Goal: Information Seeking & Learning: Find specific fact

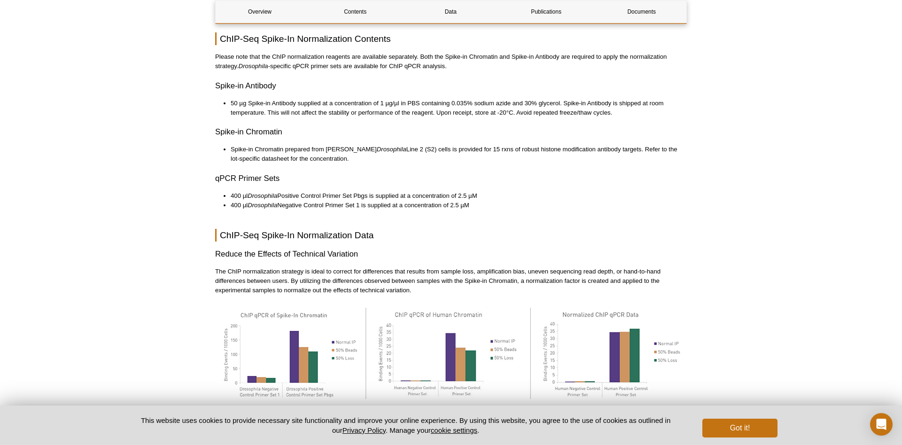
scroll to position [1294, 0]
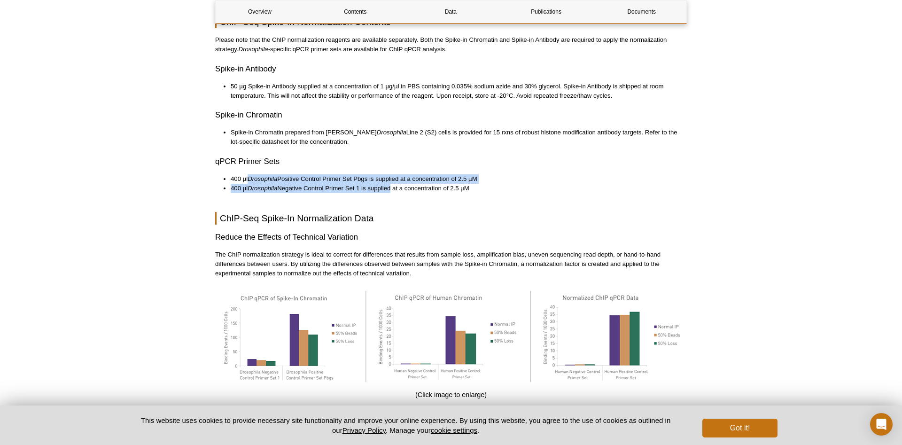
drag, startPoint x: 251, startPoint y: 168, endPoint x: 389, endPoint y: 180, distance: 138.2
click at [389, 180] on ul "400 µl Drosophila Positive Control Primer Set Pbgs is supplied at a concentrati…" at bounding box center [446, 183] width 462 height 19
click at [389, 184] on li "400 µl Drosophila Negative Control Primer Set 1 is supplied at a concentration …" at bounding box center [454, 188] width 447 height 9
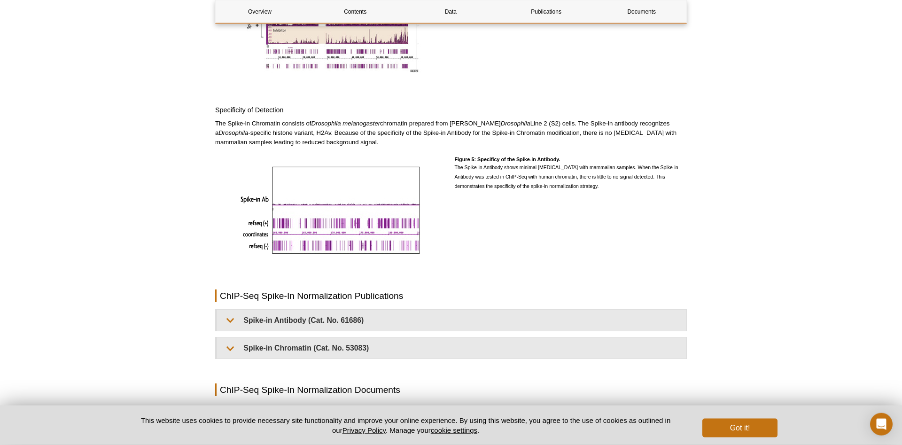
scroll to position [1870, 0]
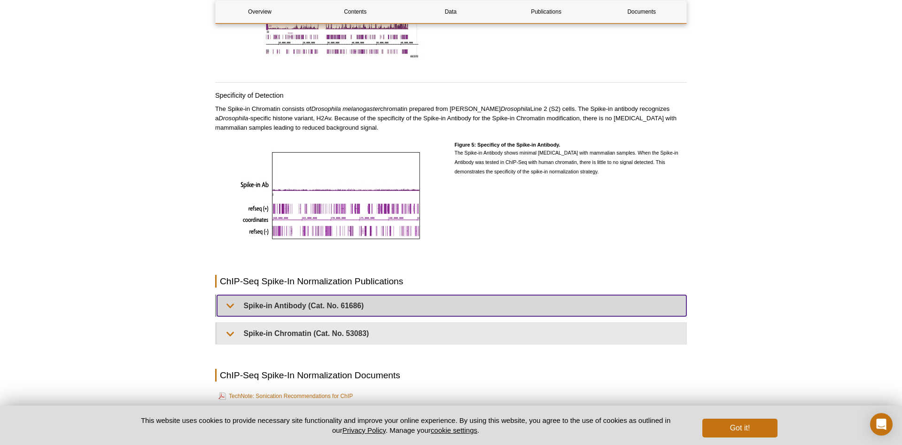
click at [255, 295] on summary "Spike-in Antibody (Cat. No. 61686)" at bounding box center [452, 305] width 470 height 21
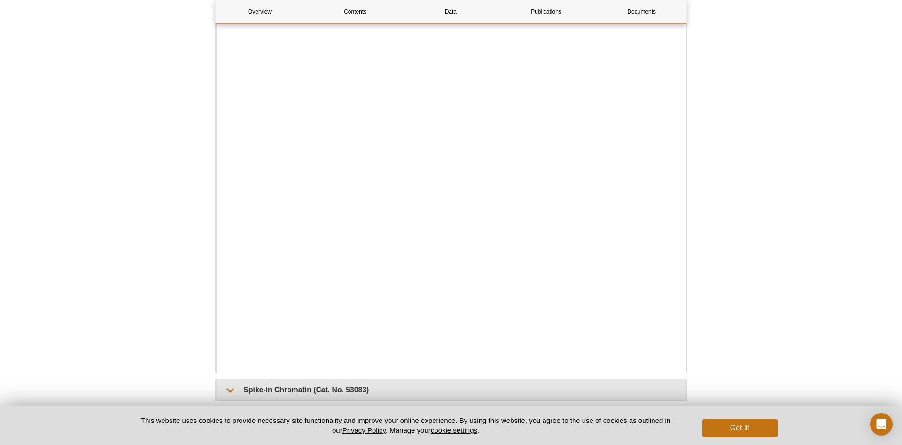
scroll to position [2253, 0]
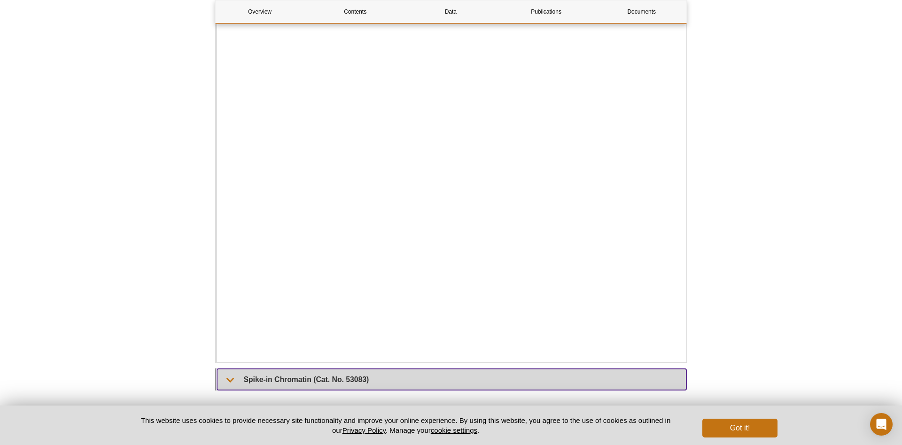
click at [232, 375] on summary "Spike-in Chromatin (Cat. No. 53083)" at bounding box center [452, 379] width 470 height 21
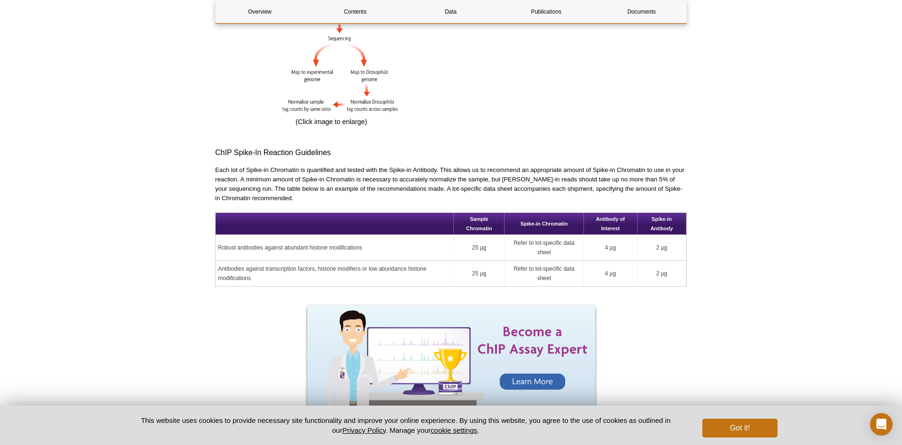
scroll to position [1151, 0]
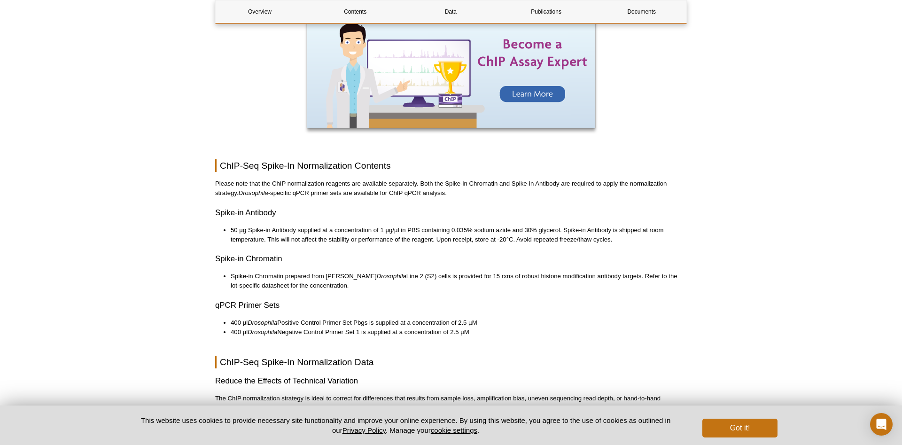
drag, startPoint x: 473, startPoint y: 315, endPoint x: 412, endPoint y: 310, distance: 61.8
click at [412, 318] on li "400 µl Drosophila Positive Control Primer Set Pbgs is supplied at a concentrati…" at bounding box center [454, 322] width 447 height 9
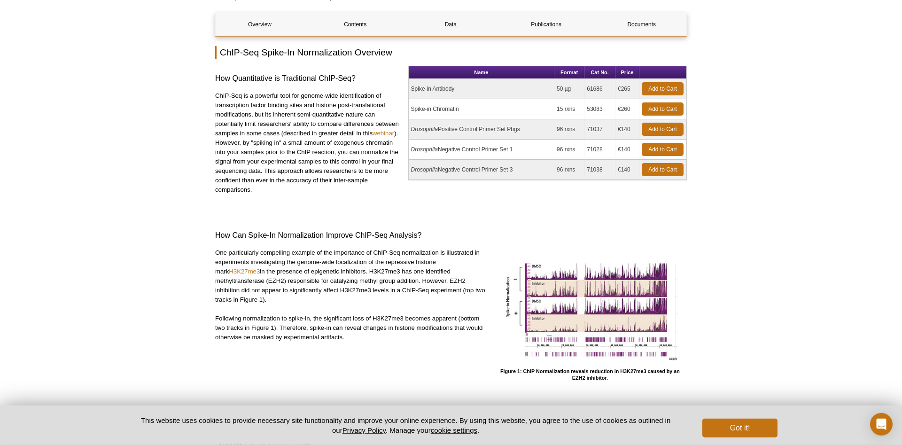
scroll to position [48, 0]
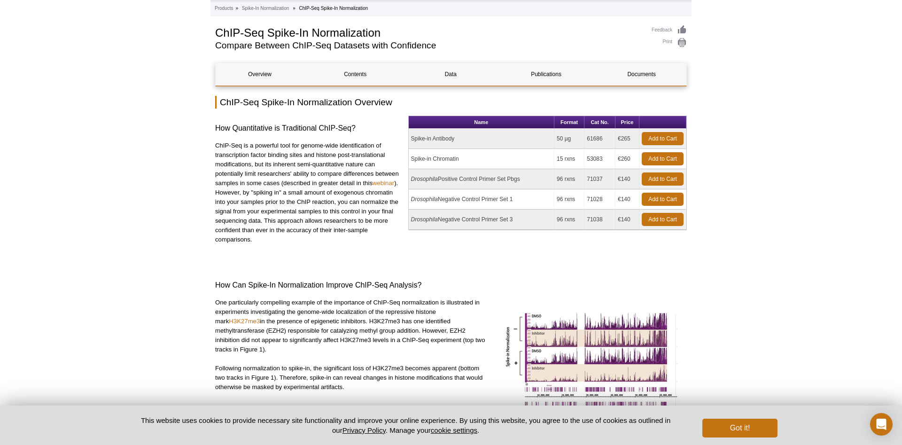
click at [430, 159] on td "Spike-in Chromatin" at bounding box center [482, 159] width 146 height 20
drag, startPoint x: 461, startPoint y: 138, endPoint x: 413, endPoint y: 137, distance: 48.0
click at [413, 137] on td "Spike-in Antibody" at bounding box center [482, 139] width 146 height 20
copy td "Spike-in Antibody"
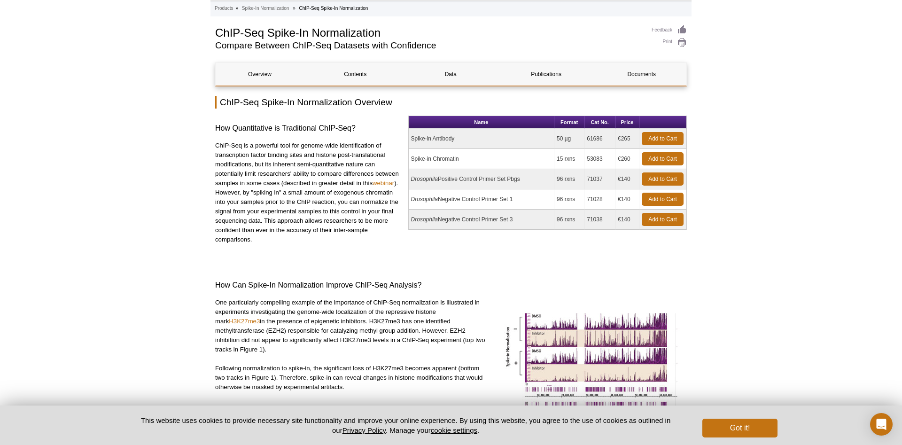
drag, startPoint x: 468, startPoint y: 164, endPoint x: 411, endPoint y: 158, distance: 57.6
click at [411, 158] on td "Spike-in Chromatin" at bounding box center [482, 159] width 146 height 20
copy td "Spike-in Chromatin"
drag, startPoint x: 529, startPoint y: 180, endPoint x: 515, endPoint y: 180, distance: 14.6
click at [515, 180] on td "Drosophila Positive Control Primer Set Pbgs" at bounding box center [482, 179] width 146 height 20
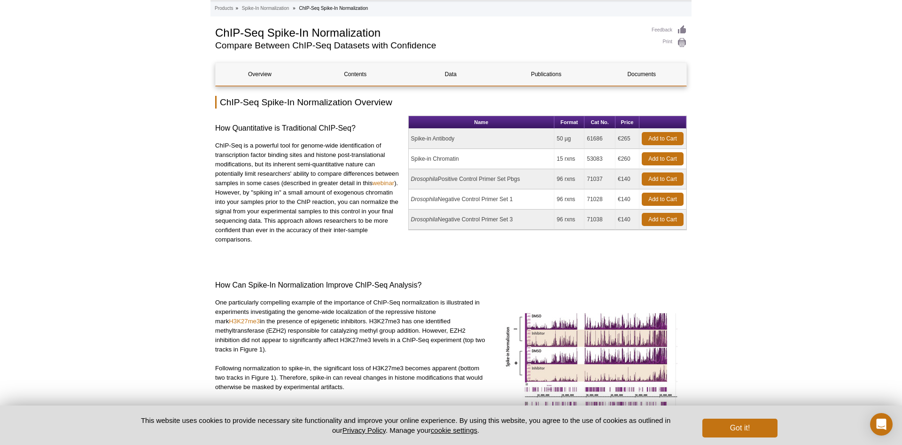
drag, startPoint x: 605, startPoint y: 159, endPoint x: 587, endPoint y: 161, distance: 18.4
click at [587, 161] on td "53083" at bounding box center [600, 159] width 31 height 20
copy td "53083"
drag, startPoint x: 610, startPoint y: 138, endPoint x: 587, endPoint y: 137, distance: 22.1
click at [587, 137] on td "61686" at bounding box center [600, 139] width 31 height 20
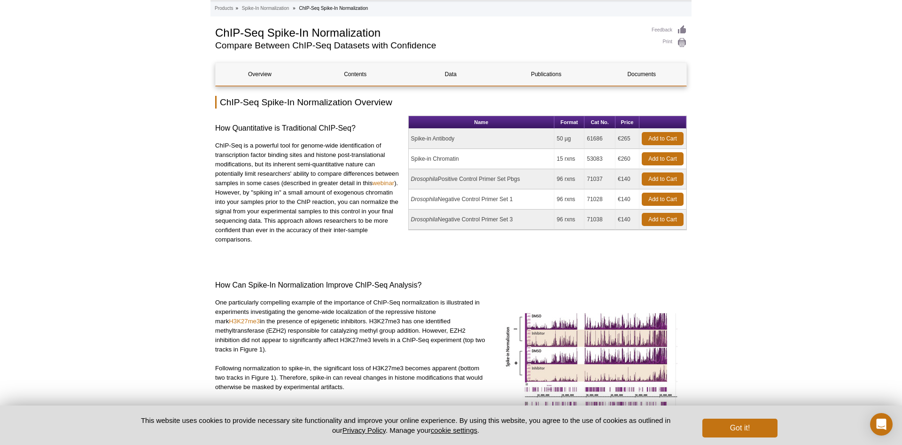
copy td "61686"
drag, startPoint x: 631, startPoint y: 136, endPoint x: 618, endPoint y: 138, distance: 12.8
click at [618, 138] on td "€265" at bounding box center [628, 139] width 24 height 20
copy td "€265"
drag, startPoint x: 630, startPoint y: 160, endPoint x: 615, endPoint y: 160, distance: 15.0
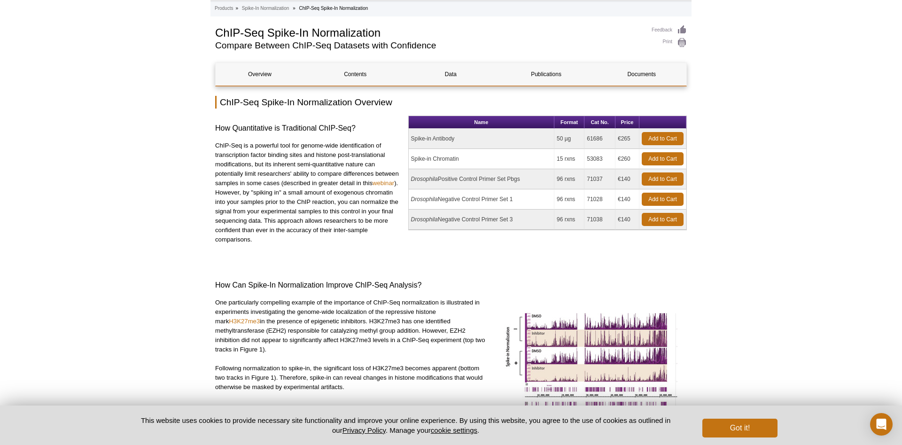
click at [615, 160] on tr "Spike-in Chromatin 15 rxns 53083 €260 Add to Cart" at bounding box center [548, 159] width 278 height 20
copy tr "€260"
drag, startPoint x: 557, startPoint y: 140, endPoint x: 577, endPoint y: 140, distance: 19.3
click at [577, 140] on td "50 µg" at bounding box center [570, 139] width 30 height 20
copy td "50 µg"
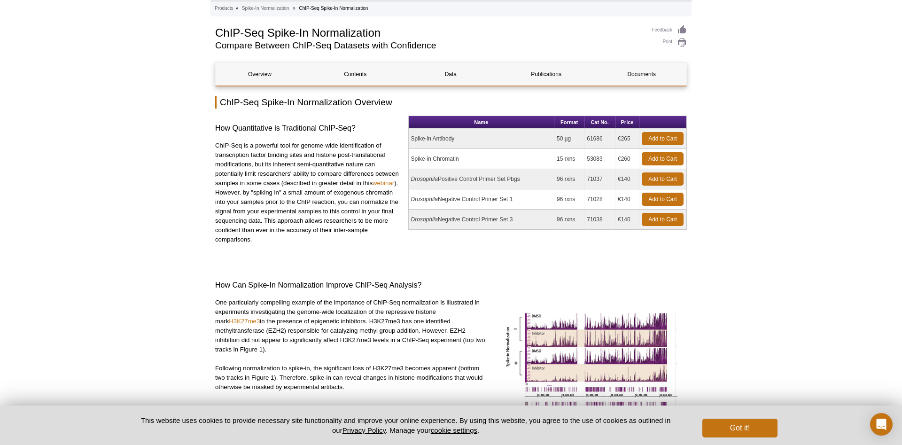
click at [517, 178] on td "Drosophila Positive Control Primer Set Pbgs" at bounding box center [482, 179] width 146 height 20
click at [494, 178] on td "Drosophila Positive Control Primer Set Pbgs" at bounding box center [482, 179] width 146 height 20
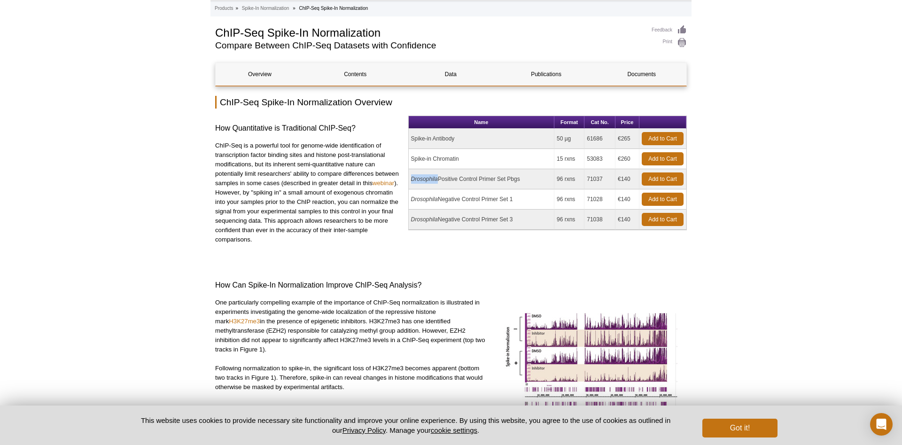
click at [509, 178] on td "Drosophila Positive Control Primer Set Pbgs" at bounding box center [482, 179] width 146 height 20
copy td "Drosophila"
drag, startPoint x: 630, startPoint y: 181, endPoint x: 618, endPoint y: 181, distance: 12.7
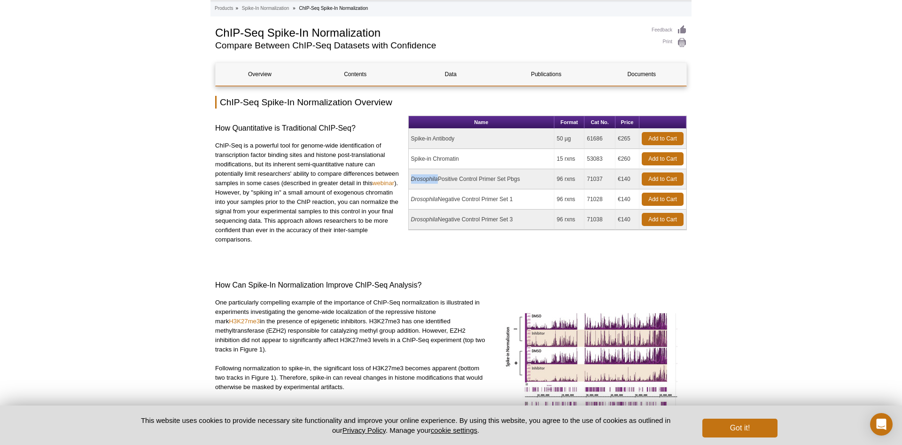
click at [618, 181] on td "€140" at bounding box center [628, 179] width 24 height 20
copy td "€140"
drag, startPoint x: 605, startPoint y: 179, endPoint x: 585, endPoint y: 177, distance: 20.7
click at [585, 177] on tr "Drosophila Positive Control Primer Set Pbgs 96 rxns 71037 €140 Add to Cart" at bounding box center [548, 179] width 278 height 20
copy tr "71037"
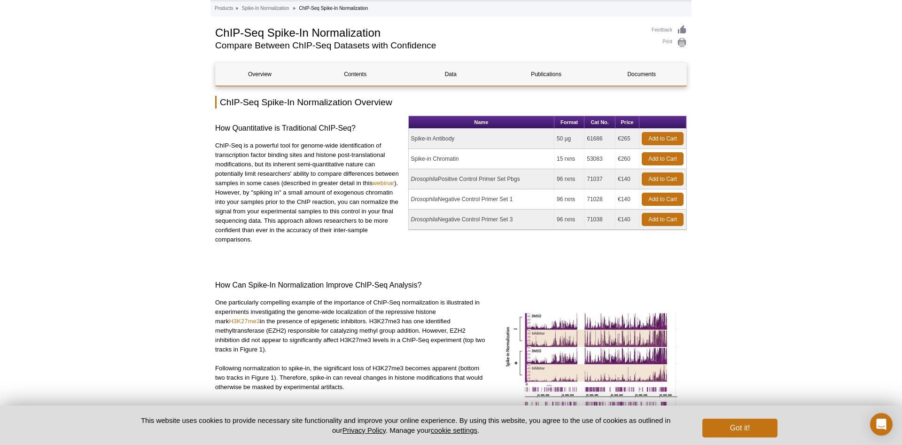
click at [505, 177] on td "Drosophila Positive Control Primer Set Pbgs" at bounding box center [482, 179] width 146 height 20
click at [468, 154] on td "Spike-in Chromatin" at bounding box center [482, 159] width 146 height 20
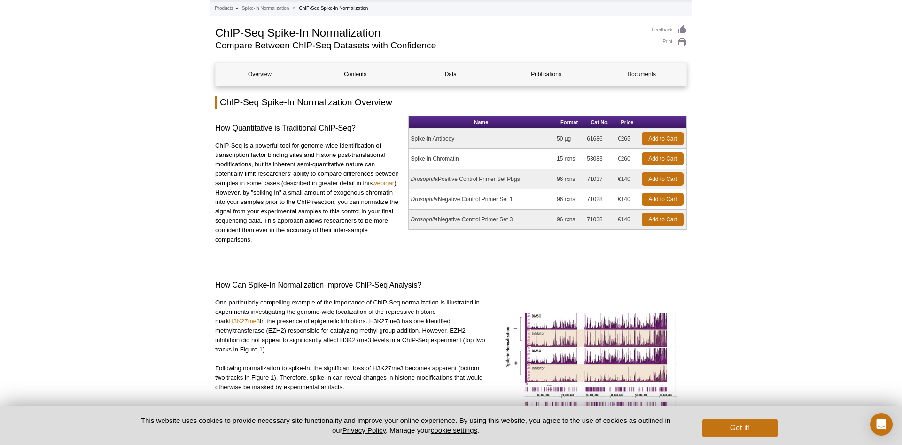
click at [468, 154] on td "Spike-in Chromatin" at bounding box center [482, 159] width 146 height 20
click at [374, 73] on link "Contents" at bounding box center [355, 74] width 88 height 23
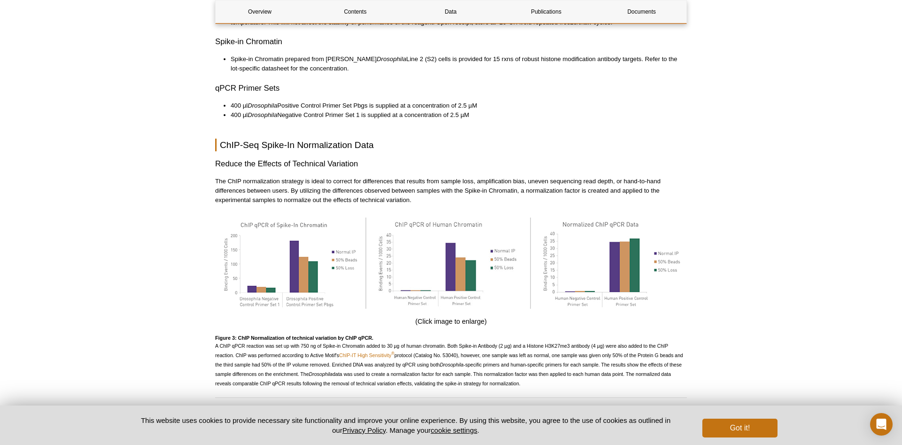
scroll to position [1080, 0]
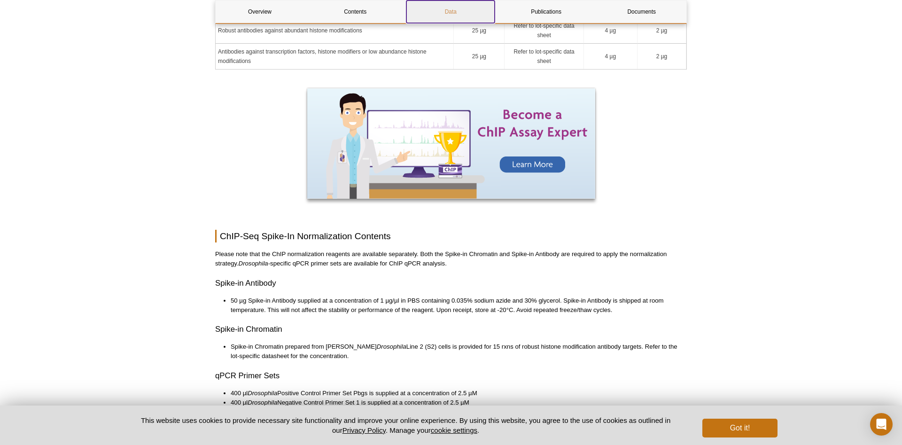
click at [448, 12] on link "Data" at bounding box center [451, 11] width 88 height 23
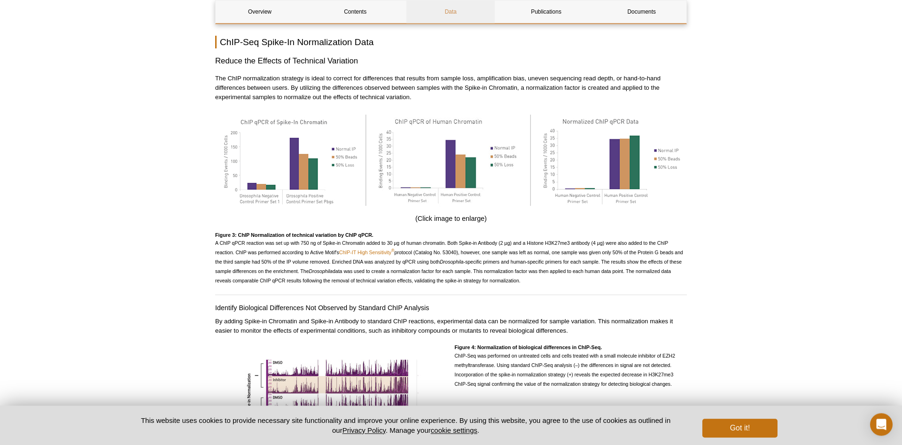
scroll to position [1469, 0]
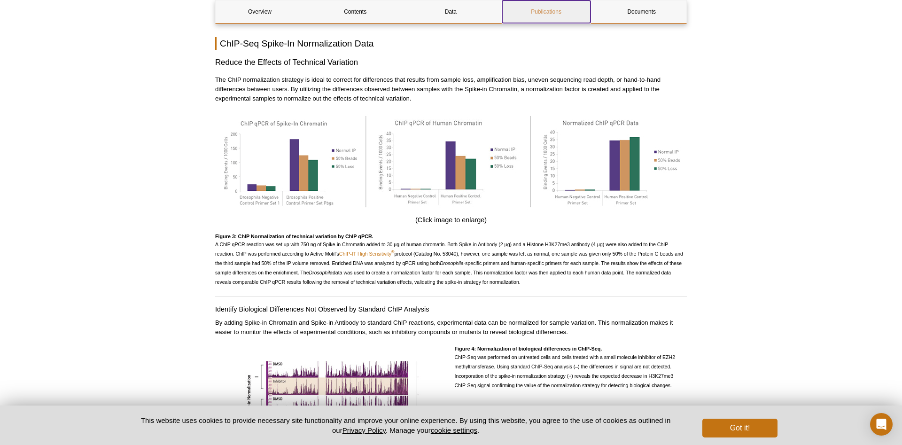
click at [542, 19] on link "Publications" at bounding box center [546, 11] width 88 height 23
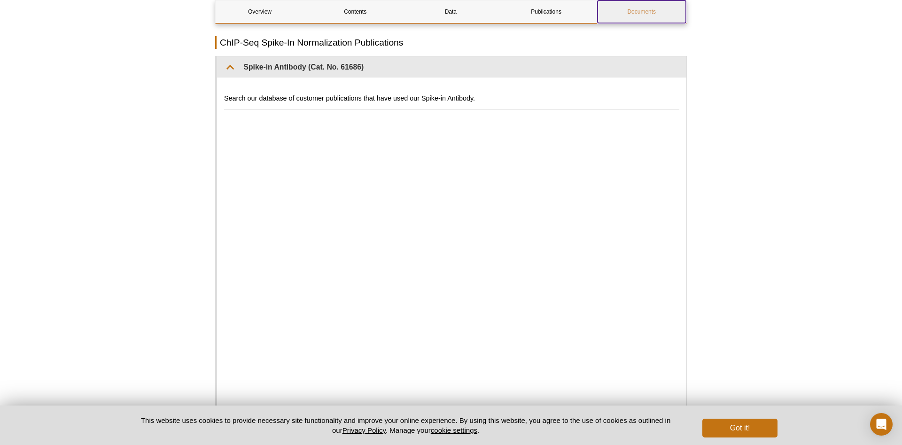
click at [656, 9] on link "Documents" at bounding box center [642, 11] width 88 height 23
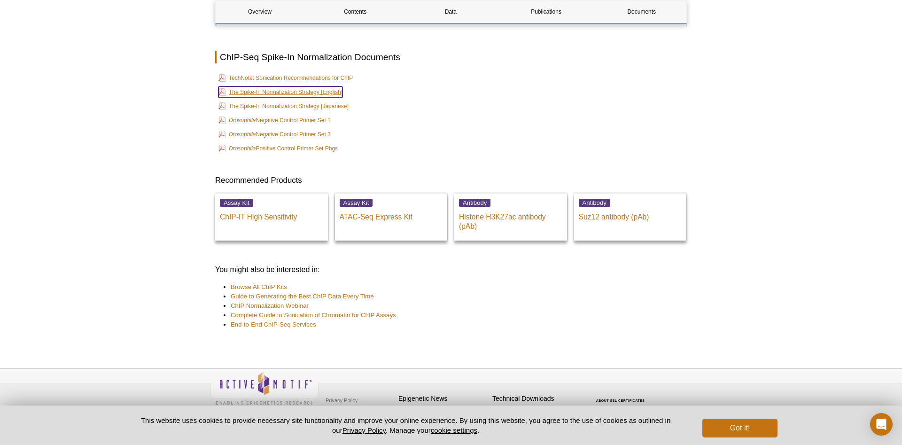
click at [313, 87] on link "The Spike-In Normalization Strategy [English]" at bounding box center [281, 91] width 124 height 11
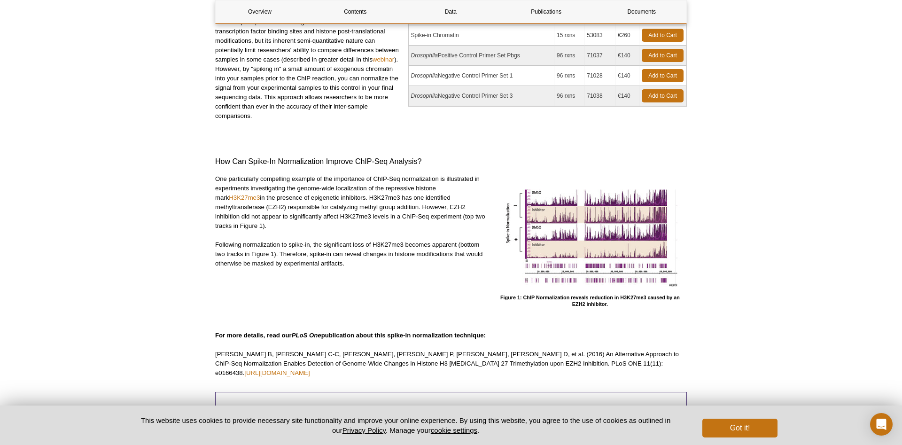
scroll to position [0, 0]
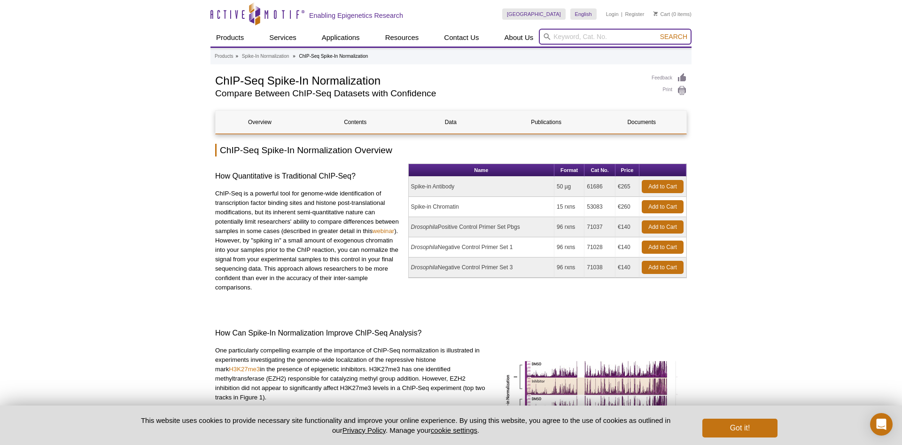
click at [565, 38] on input "search" at bounding box center [615, 37] width 153 height 16
type input "ACTB negative ctrl"
click at [658, 32] on button "Search" at bounding box center [674, 36] width 33 height 8
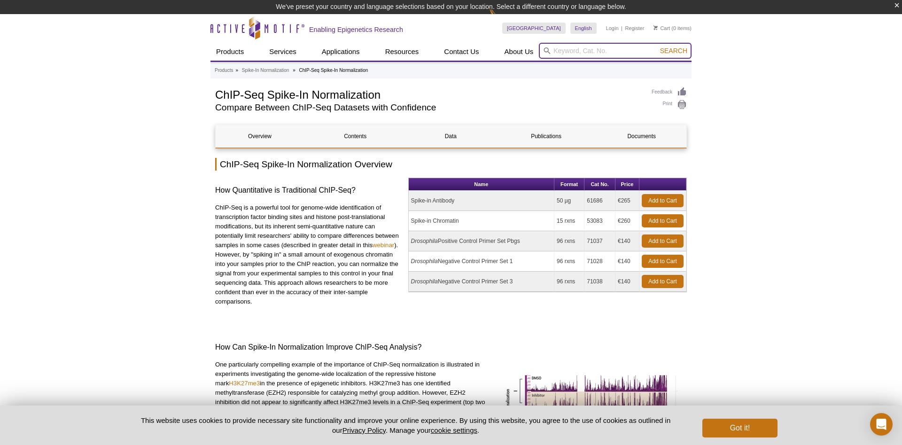
click at [582, 52] on input "search" at bounding box center [615, 51] width 153 height 16
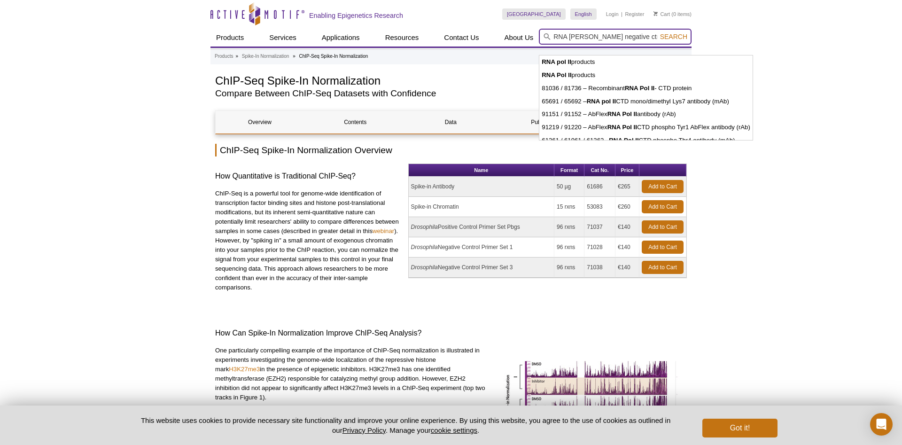
click at [658, 32] on button "Search" at bounding box center [674, 36] width 33 height 8
click at [642, 61] on li "RNA pol II products" at bounding box center [646, 61] width 213 height 13
type input "RNA pol II products"
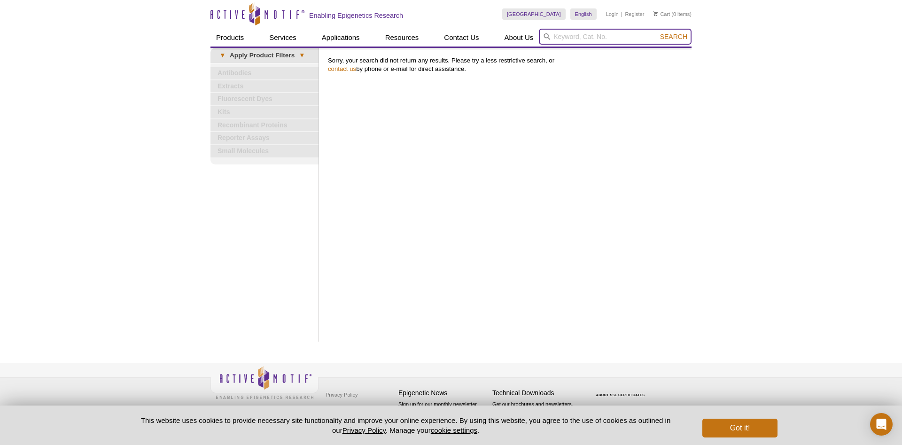
click at [588, 33] on input "search" at bounding box center [615, 37] width 153 height 16
type input "RNAPolII"
click at [658, 32] on button "Search" at bounding box center [674, 36] width 33 height 8
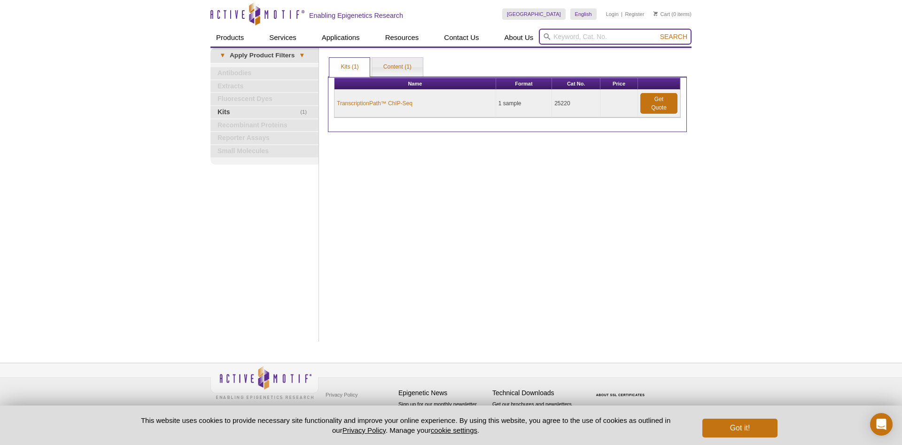
click at [597, 37] on input "search" at bounding box center [615, 37] width 153 height 16
paste input "71002"
type input "71002"
click at [673, 36] on span "Search" at bounding box center [673, 37] width 27 height 8
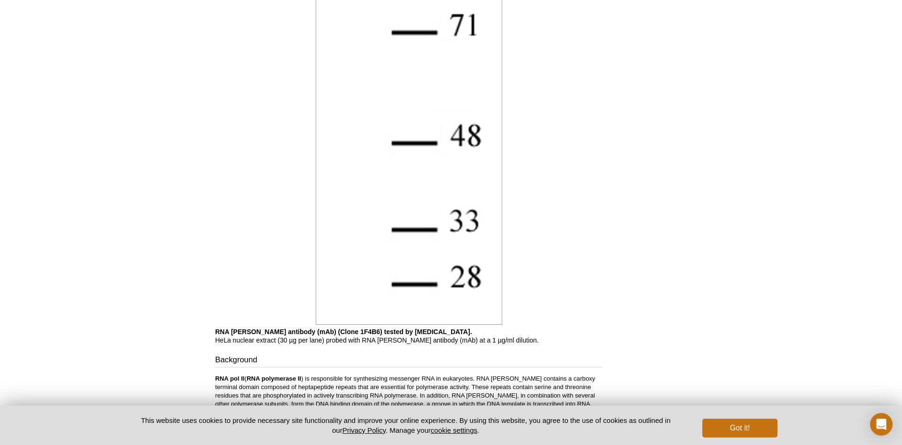
scroll to position [1771, 0]
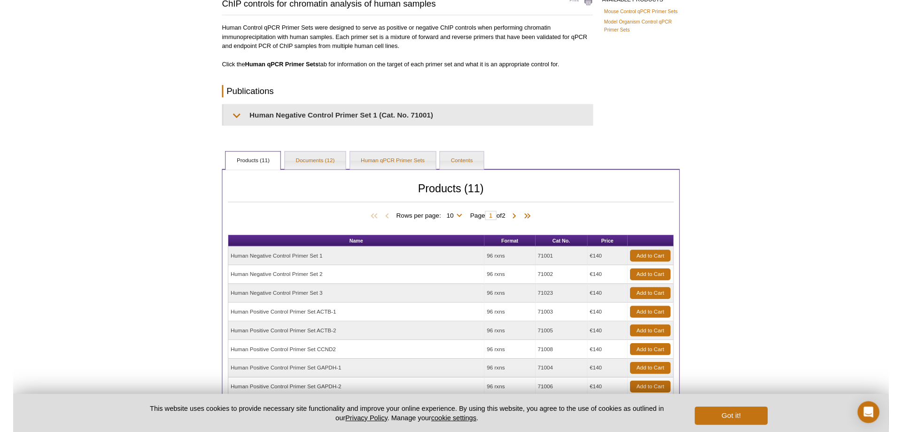
scroll to position [96, 0]
